Goal: Check status: Check status

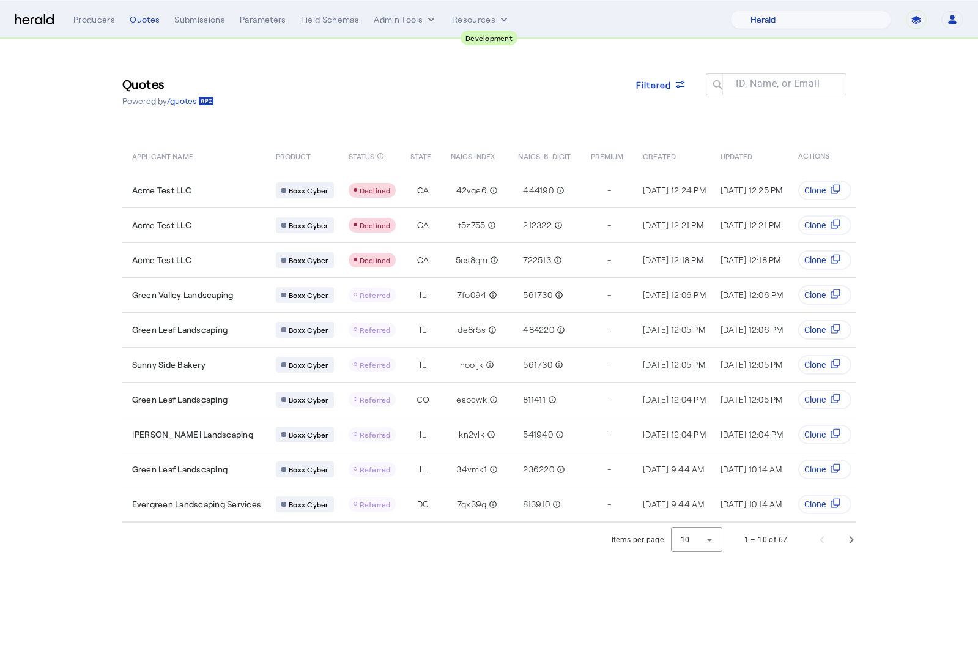
select select "pfm_2v8p_herald_api"
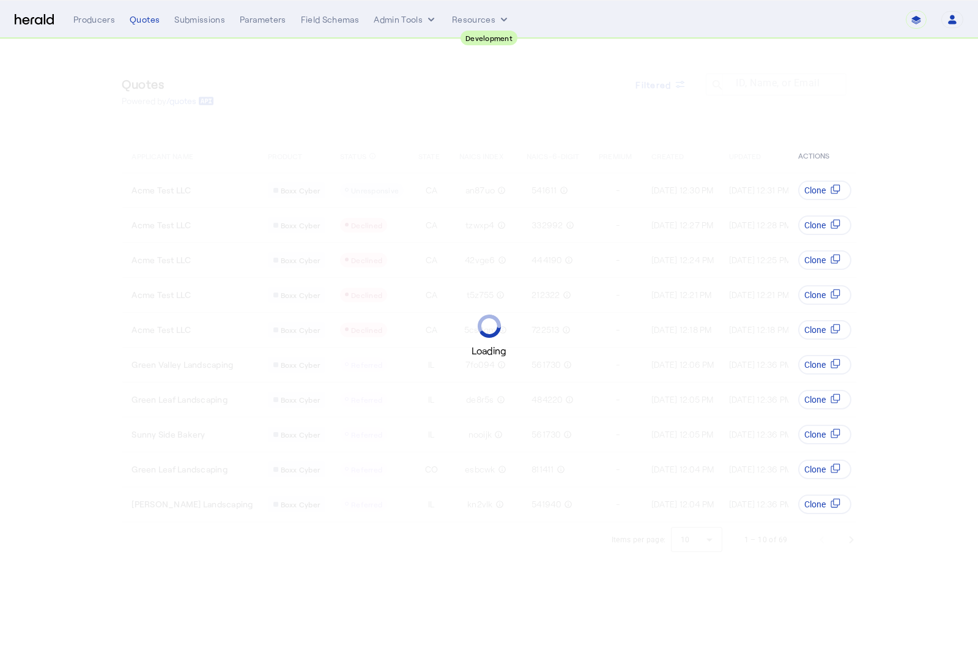
select select "pfm_2v8p_herald_api"
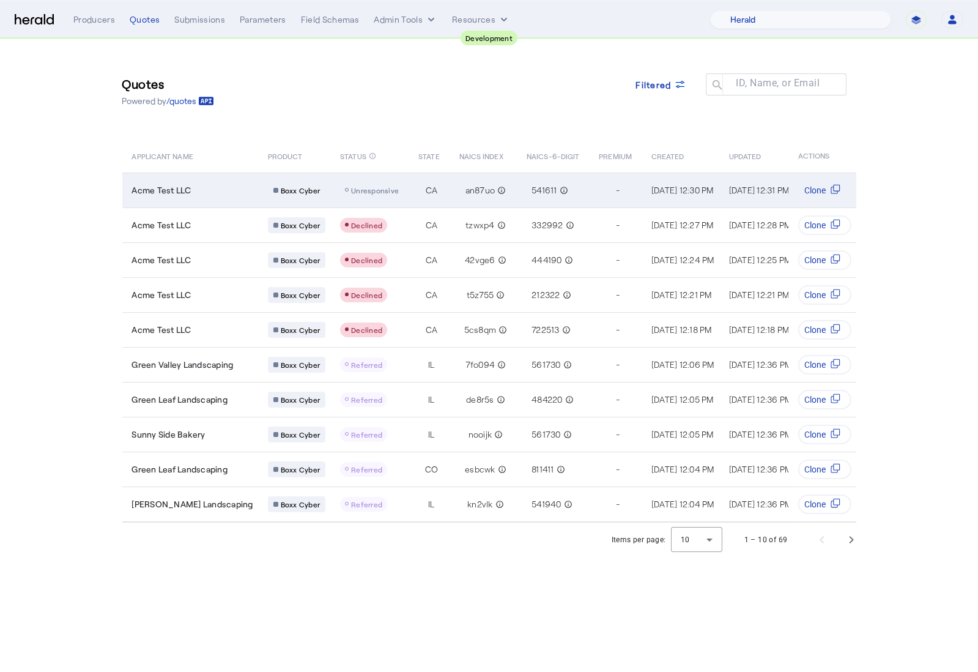
click at [215, 190] on div "Acme Test LLC" at bounding box center [192, 190] width 121 height 12
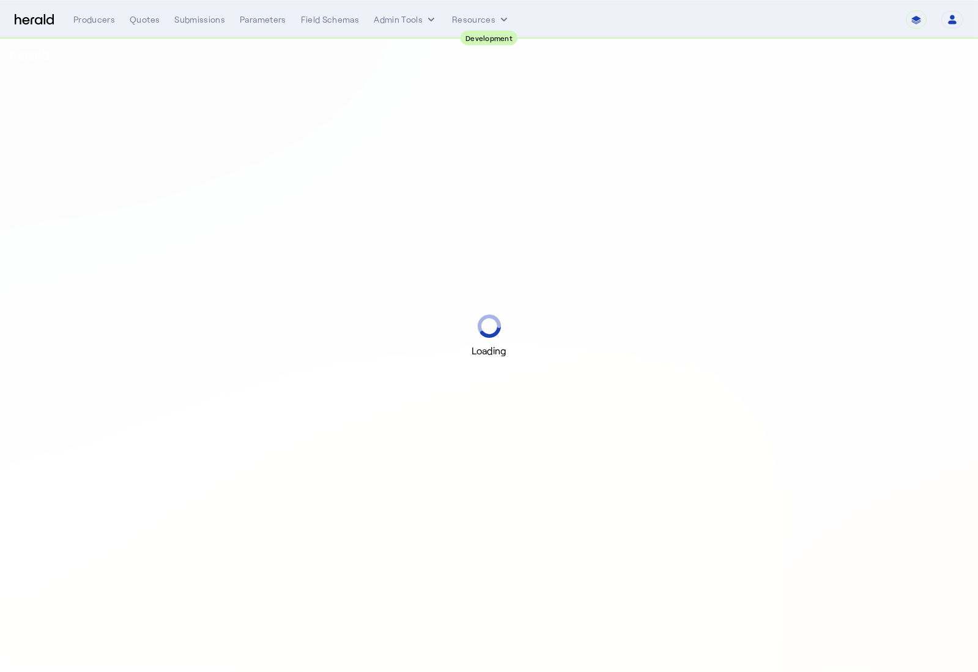
select select "pfm_2v8p_herald_api"
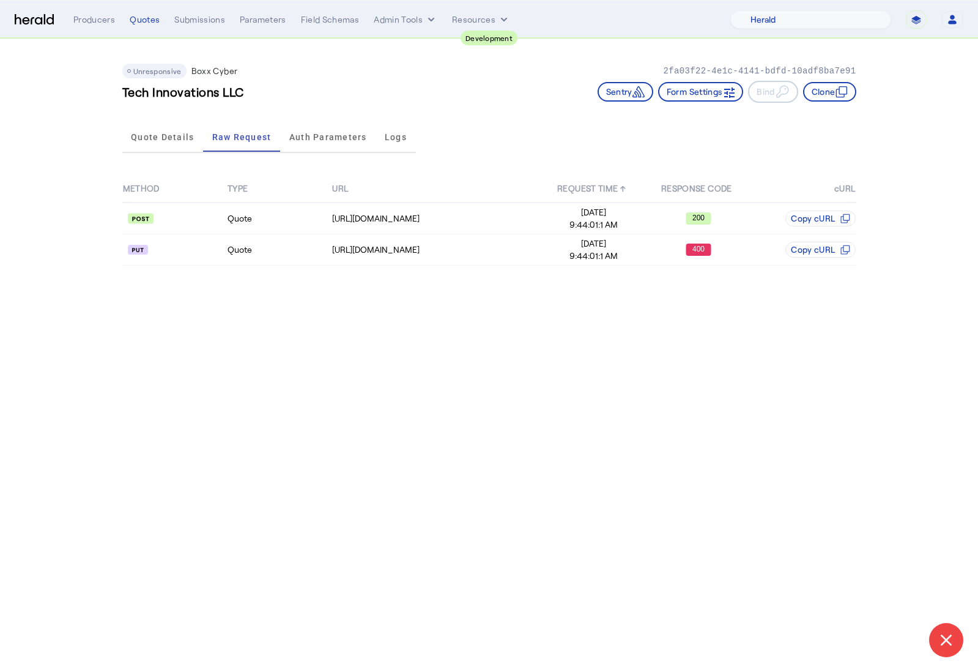
select select "pfm_2v8p_herald_api"
